Goal: Book appointment/travel/reservation

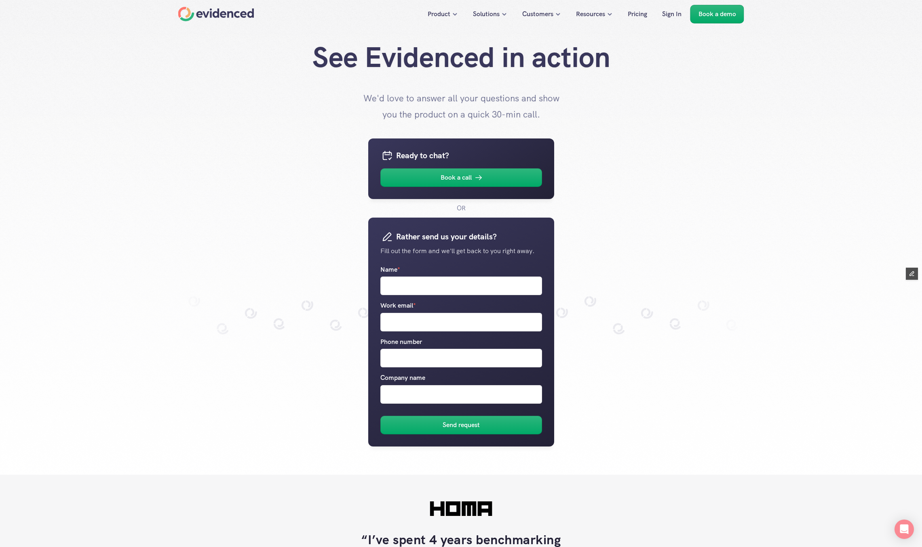
click at [310, 179] on div "Ready to chat? Book a call OR Rather send us your details? Fill out the form an…" at bounding box center [461, 298] width 566 height 353
click at [488, 183] on link "Book a call" at bounding box center [461, 177] width 162 height 19
click at [728, 223] on div "Ready to chat? Book a call OR Rather send us your details? Fill out the form an…" at bounding box center [461, 298] width 566 height 353
click at [674, 246] on div "Ready to chat? Book a call OR Rather send us your details? Fill out the form an…" at bounding box center [461, 298] width 566 height 353
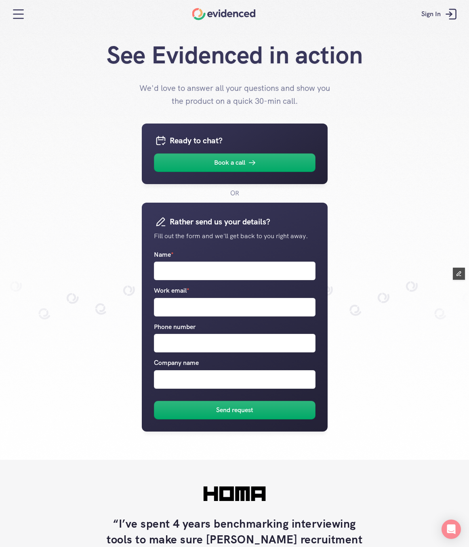
click at [45, 169] on div "Ready to chat? Book a call OR Rather send us your details? Fill out the form an…" at bounding box center [234, 283] width 469 height 353
click at [240, 167] on p "Book a call" at bounding box center [229, 163] width 31 height 11
click at [38, 159] on div "Ready to chat? Book a call OR Rather send us your details? Fill out the form an…" at bounding box center [234, 283] width 469 height 353
click at [180, 274] on input "Name *" at bounding box center [235, 271] width 162 height 19
click at [213, 156] on link "Book a call" at bounding box center [235, 163] width 162 height 19
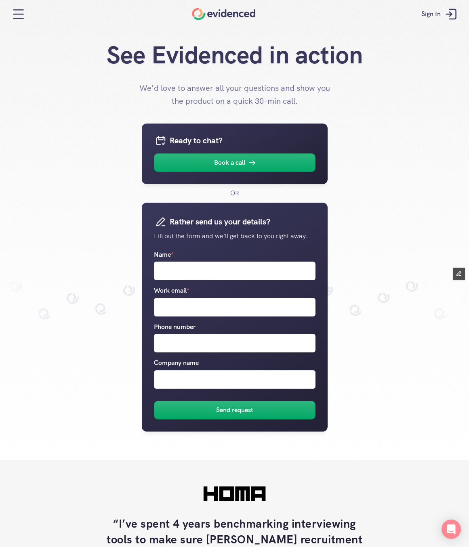
click at [69, 233] on div "Ready to chat? Book a call OR Rather send us your details? Fill out the form an…" at bounding box center [234, 283] width 469 height 353
